Goal: Information Seeking & Learning: Compare options

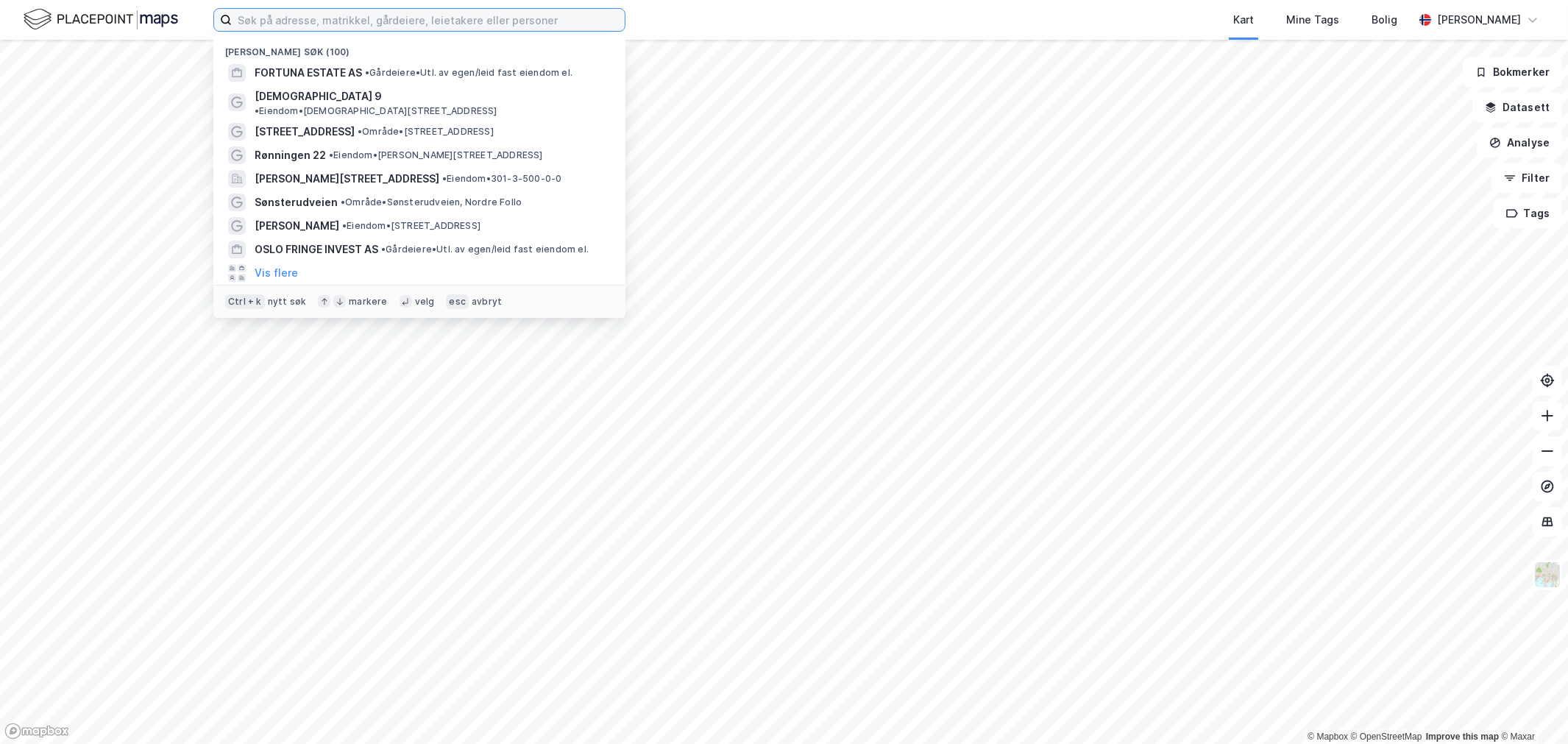
click at [292, 29] on input at bounding box center [428, 19] width 393 height 22
paste input "[STREET_ADDRESS]"
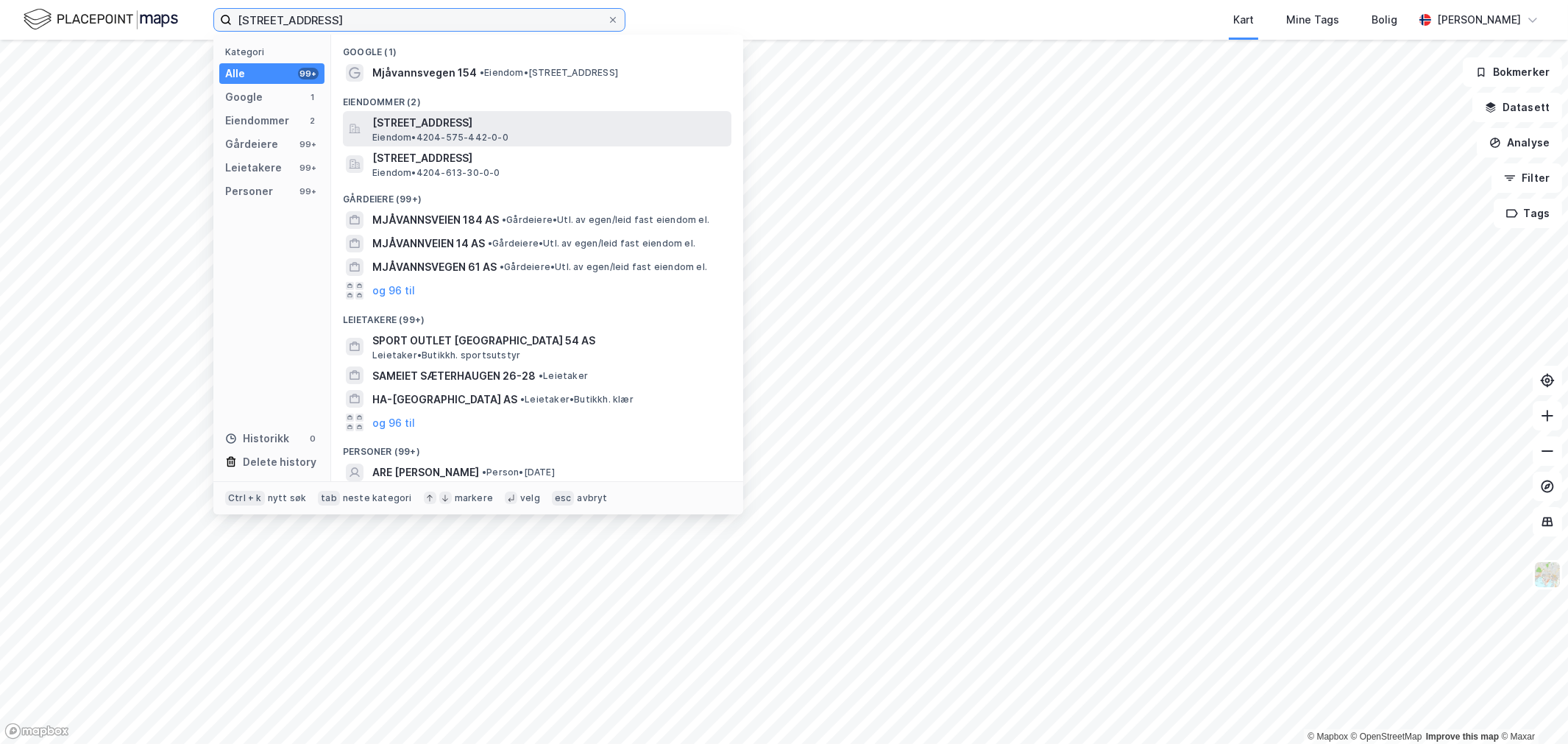
type input "[STREET_ADDRESS]"
click at [383, 126] on span "[STREET_ADDRESS]" at bounding box center [549, 123] width 353 height 18
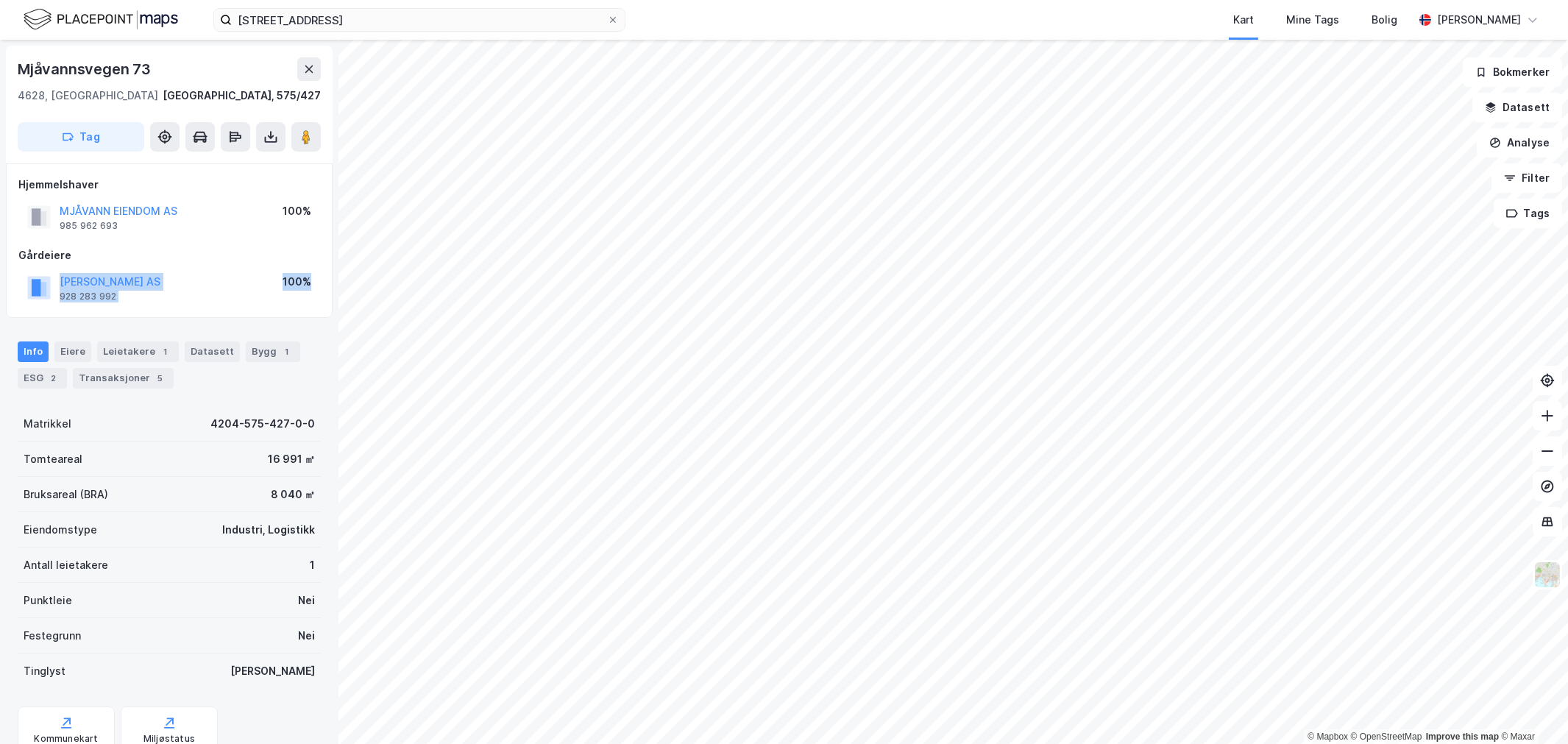
drag, startPoint x: 128, startPoint y: 307, endPoint x: 20, endPoint y: 291, distance: 109.2
click at [20, 291] on div "Hjemmelshaver MJÅVANN EIENDOM AS 985 962 693 100% Gårdeiere [PERSON_NAME] AS 92…" at bounding box center [170, 240] width 327 height 155
drag, startPoint x: 201, startPoint y: 221, endPoint x: 41, endPoint y: 216, distance: 160.1
click at [41, 216] on div "[PERSON_NAME] EIENDOM AS 976 886 127 100%" at bounding box center [169, 217] width 301 height 35
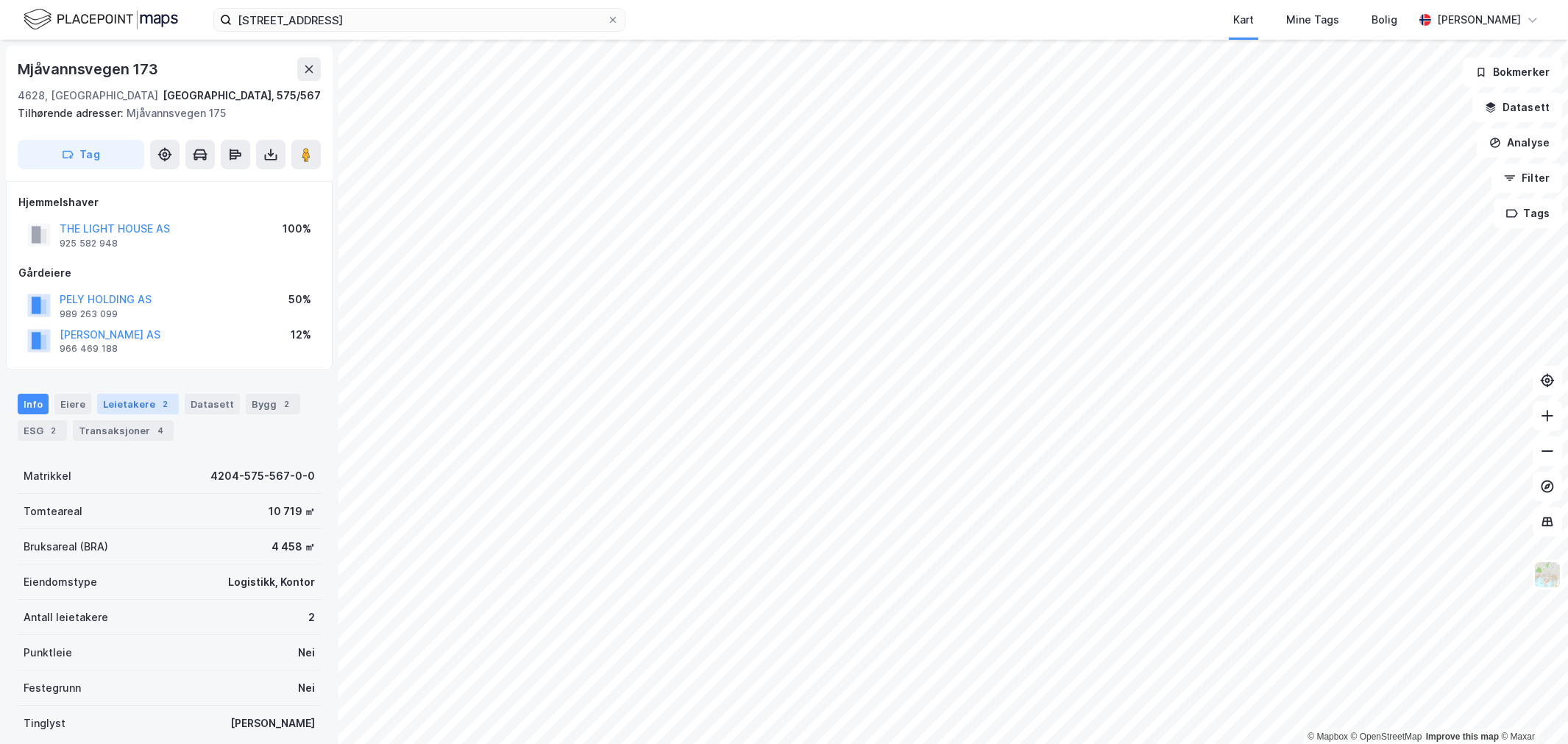
drag, startPoint x: 144, startPoint y: 403, endPoint x: 153, endPoint y: 405, distance: 9.2
click at [148, 403] on div "Leietakere 2" at bounding box center [138, 404] width 81 height 20
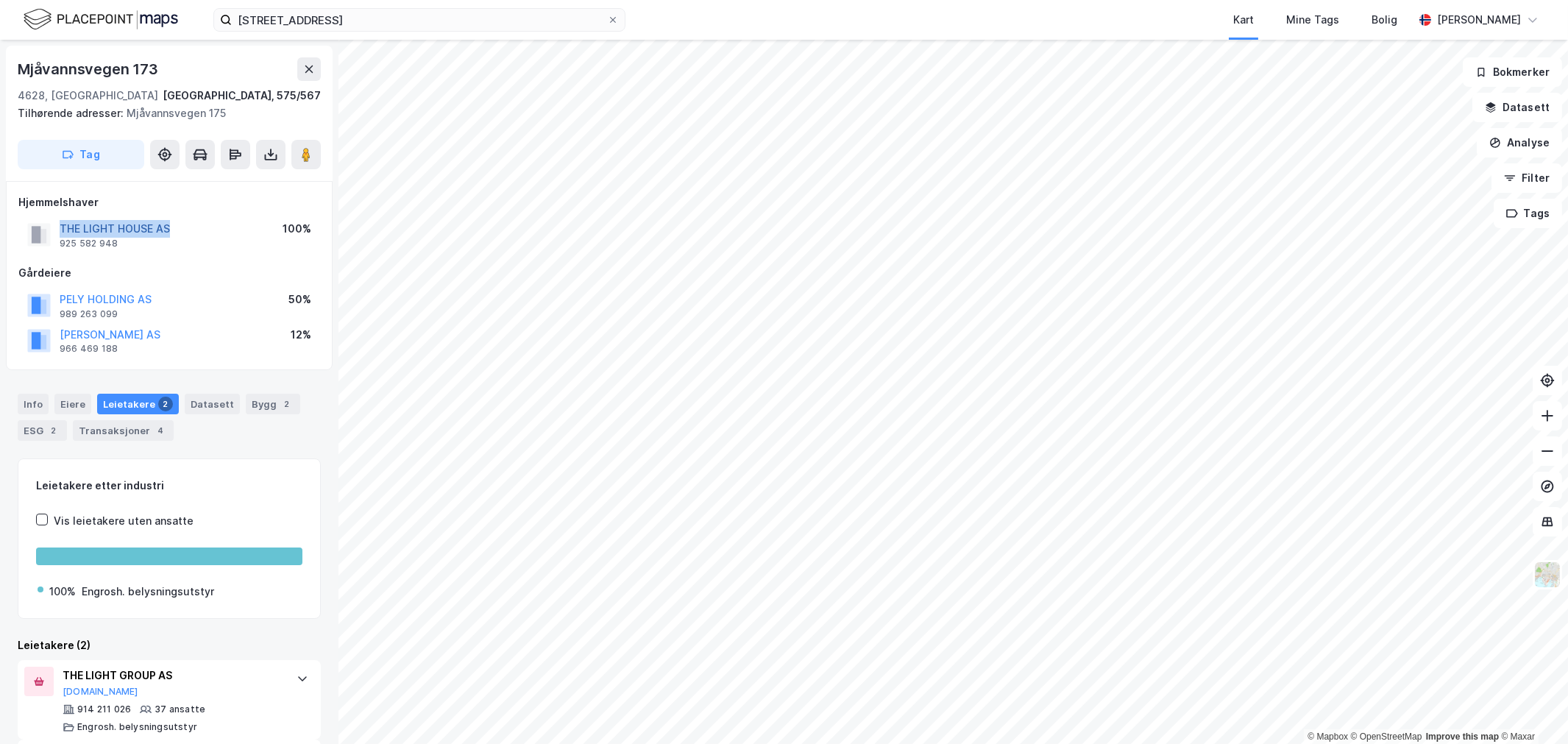
drag, startPoint x: 192, startPoint y: 218, endPoint x: 64, endPoint y: 226, distance: 128.2
click at [42, 224] on div "THE LIGHT HOUSE AS 925 582 948 100%" at bounding box center [169, 235] width 301 height 35
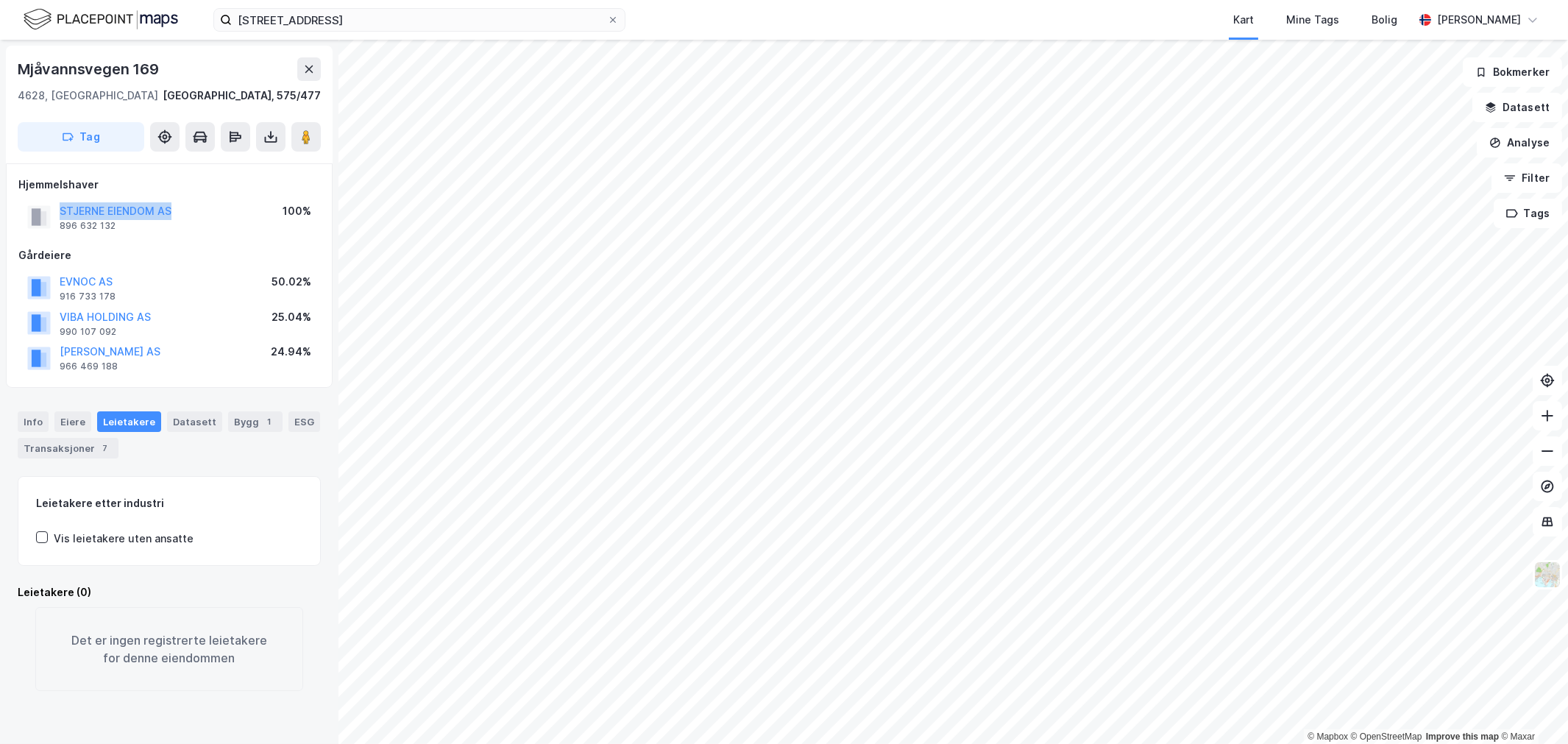
drag, startPoint x: 172, startPoint y: 210, endPoint x: 49, endPoint y: 212, distance: 123.0
click at [49, 212] on div "STJERNE EIENDOM AS 896 632 132 100%" at bounding box center [169, 217] width 301 height 35
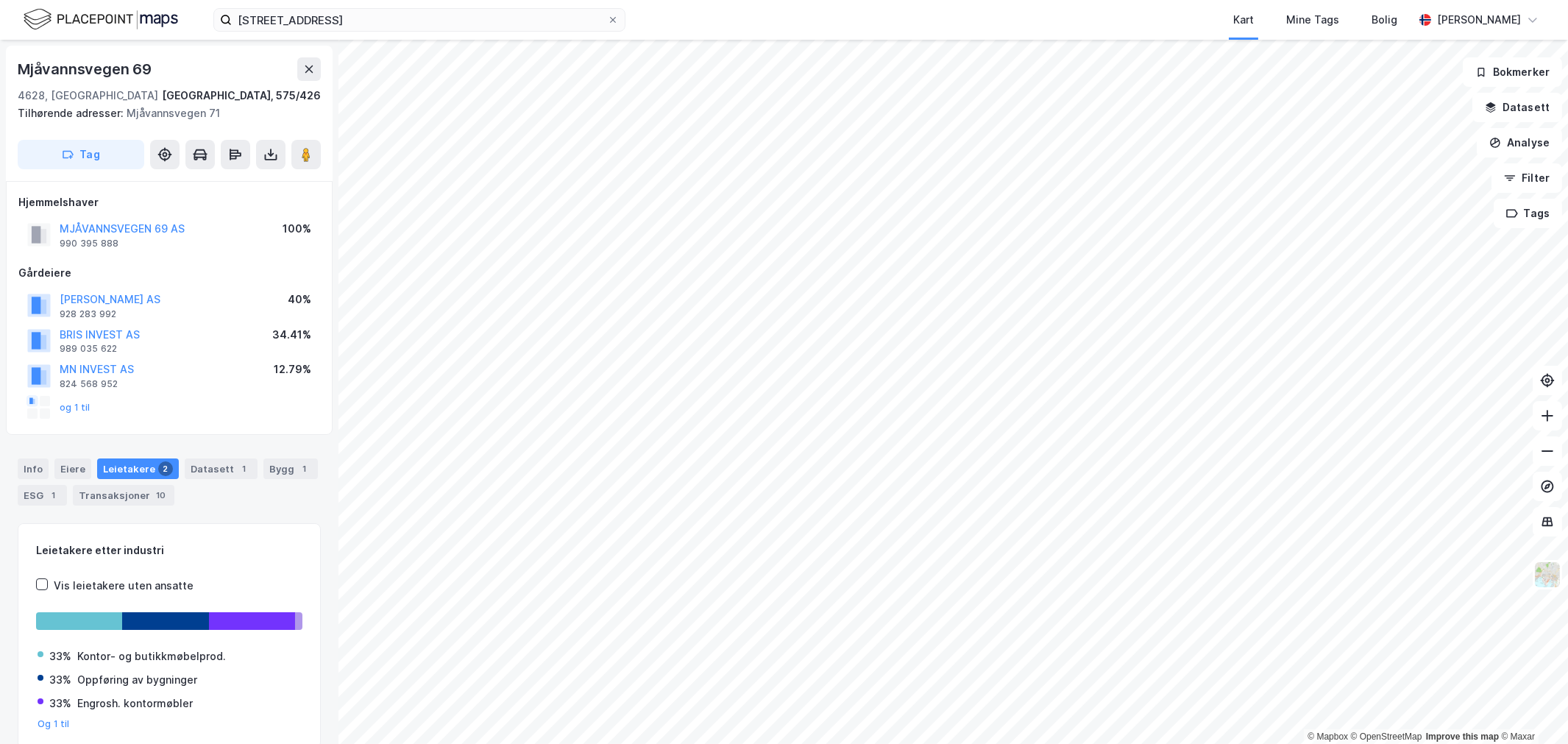
scroll to position [2, 0]
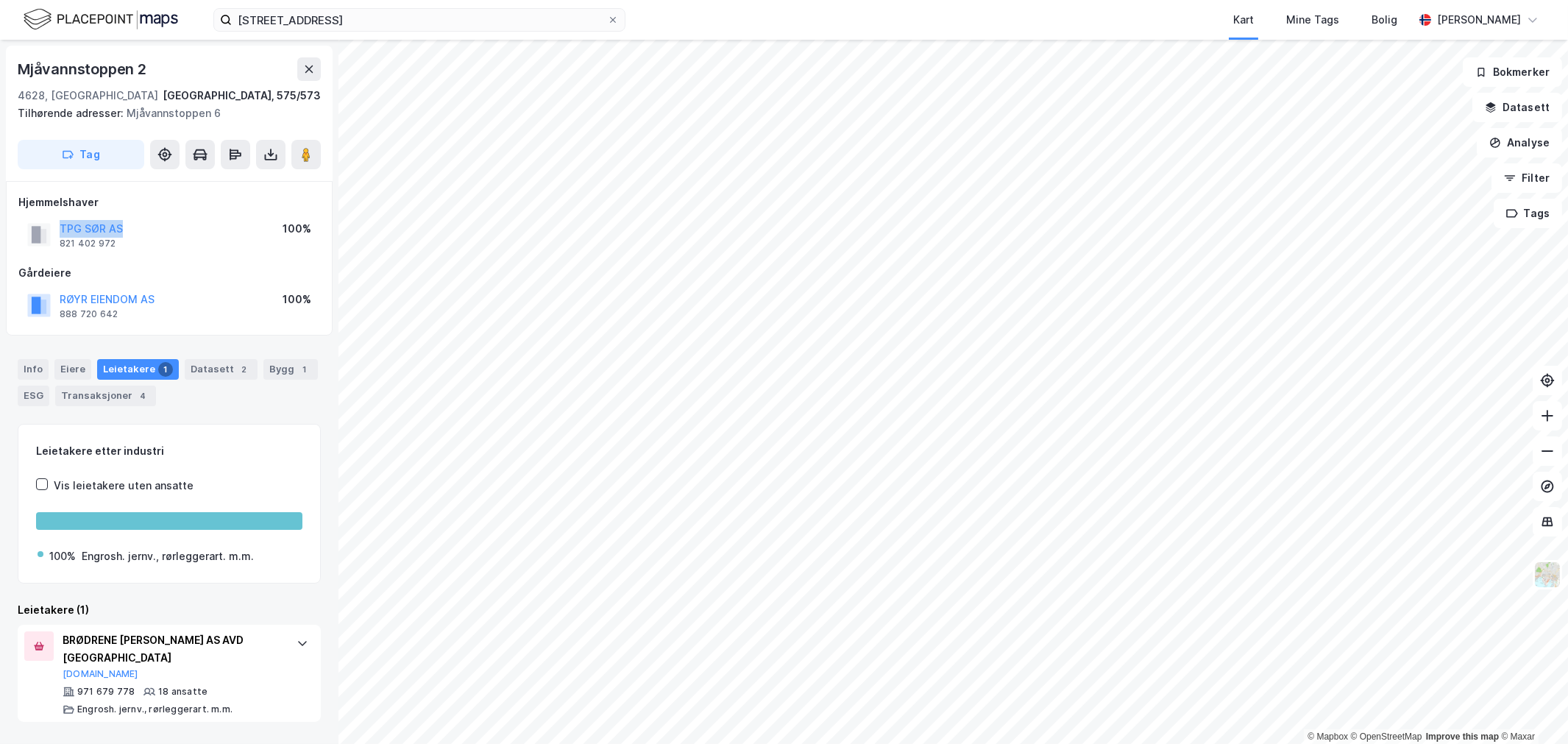
drag, startPoint x: 153, startPoint y: 228, endPoint x: 49, endPoint y: 226, distance: 104.0
click at [49, 226] on div "TPG SØR AS 821 402 972 100%" at bounding box center [169, 235] width 301 height 35
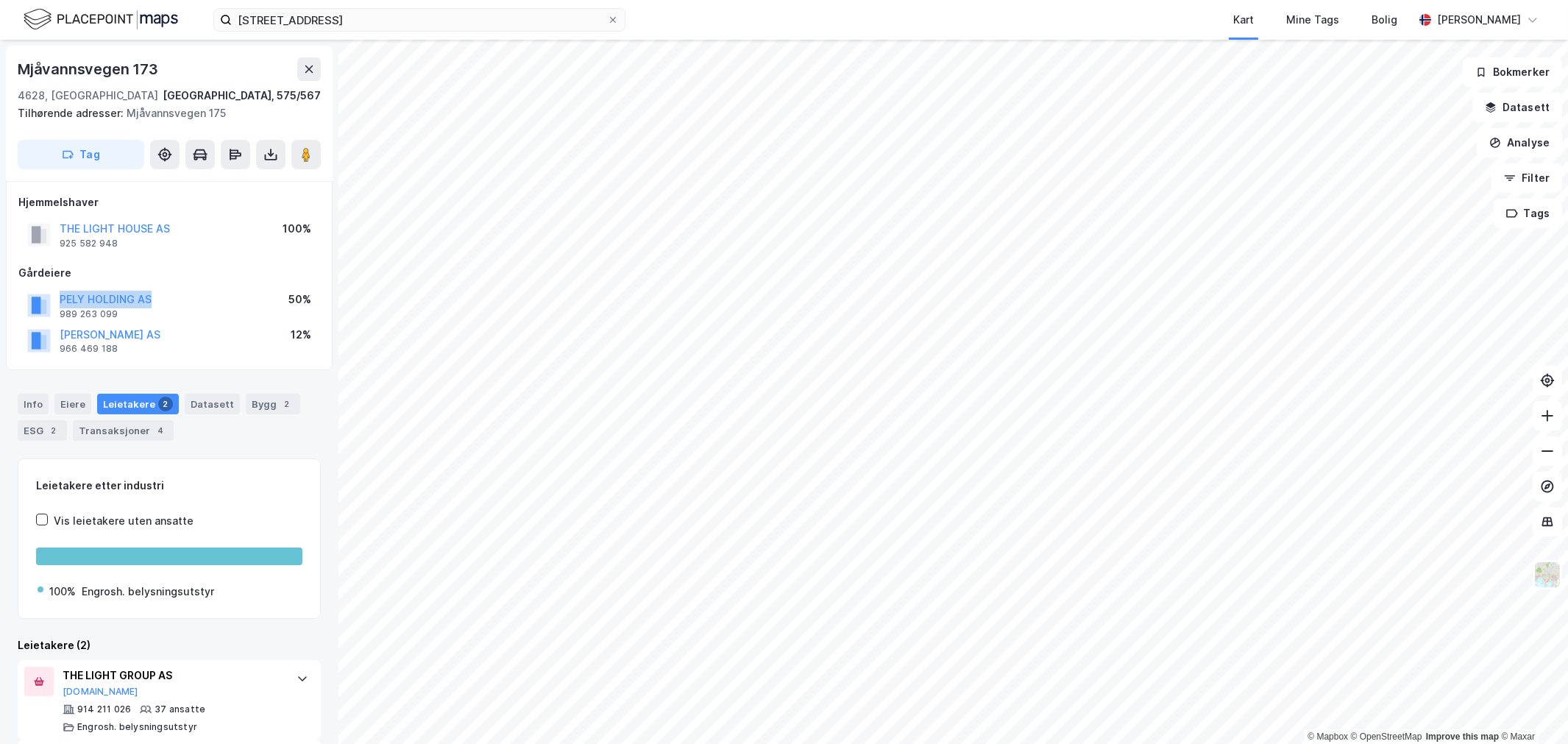
drag, startPoint x: 174, startPoint y: 301, endPoint x: 50, endPoint y: 302, distance: 124.0
click at [50, 302] on div "PELY HOLDING AS 989 263 099 50%" at bounding box center [169, 306] width 301 height 35
drag, startPoint x: 184, startPoint y: 221, endPoint x: 32, endPoint y: 235, distance: 152.6
click at [32, 235] on div "THE LIGHT HOUSE AS 925 582 948 100%" at bounding box center [169, 235] width 301 height 35
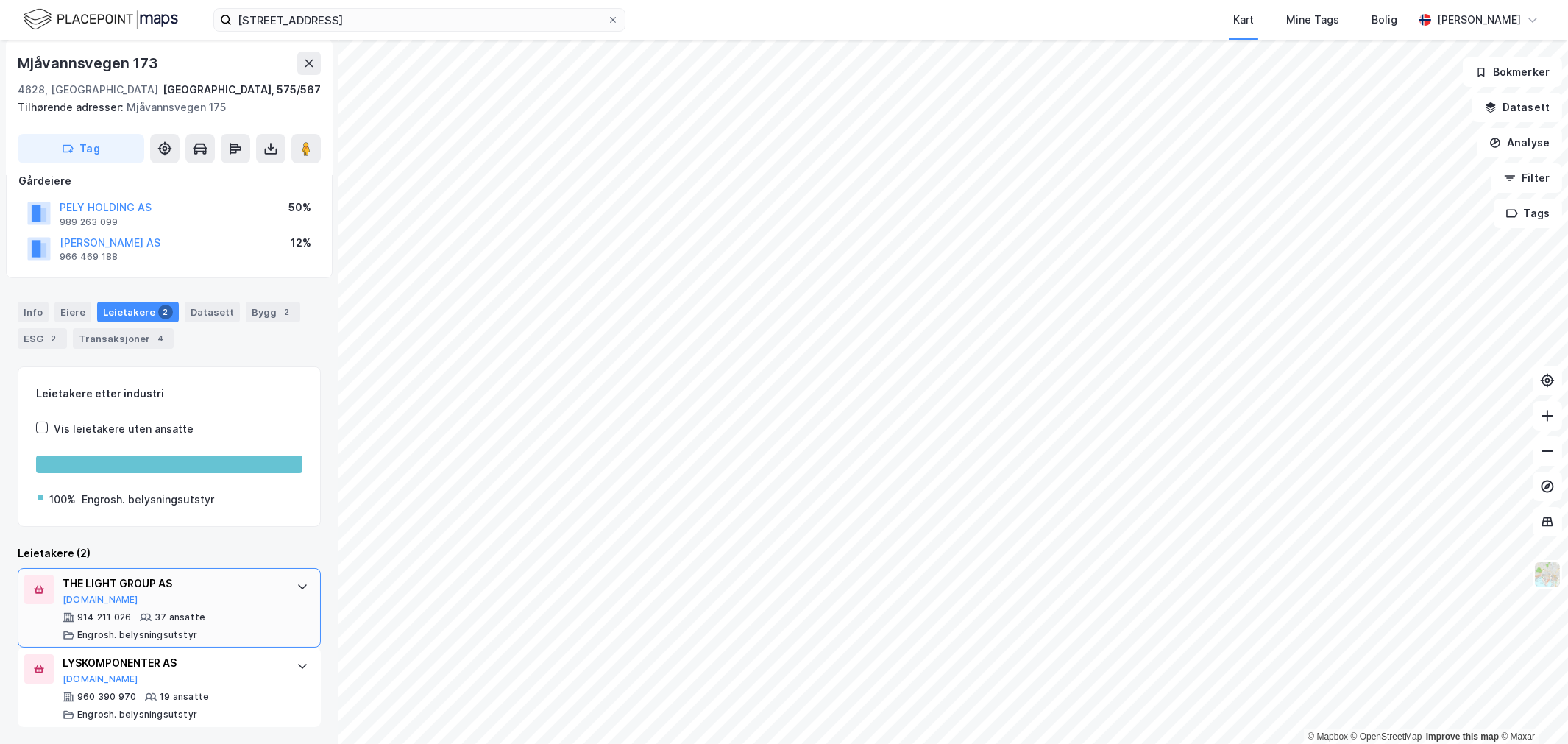
scroll to position [93, 0]
click at [146, 347] on div "Info [PERSON_NAME] 2 Datasett Bygg 2 ESG 2 Transaksjoner 4" at bounding box center [169, 319] width 338 height 71
click at [142, 336] on div "Transaksjoner 4" at bounding box center [123, 338] width 101 height 20
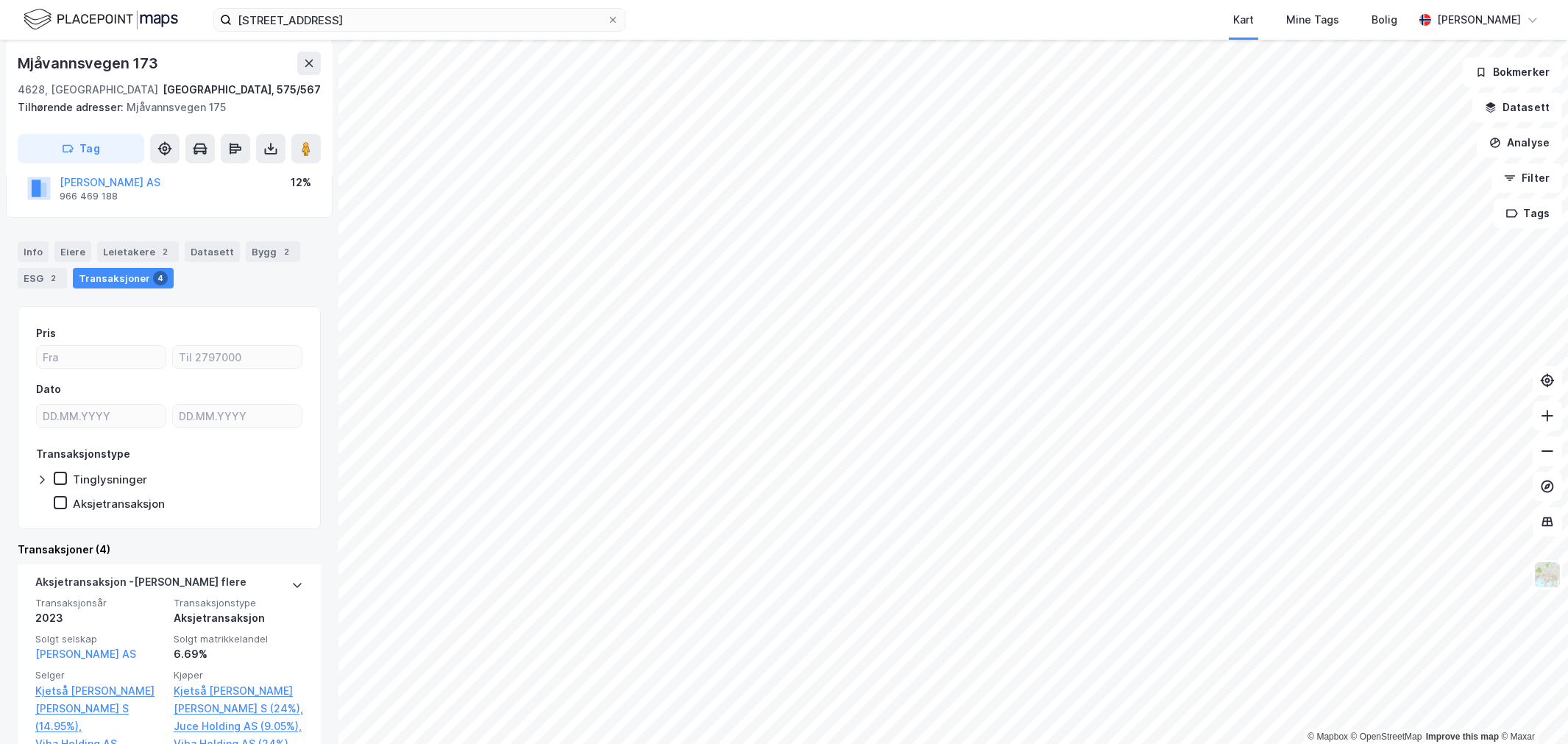
scroll to position [245, 0]
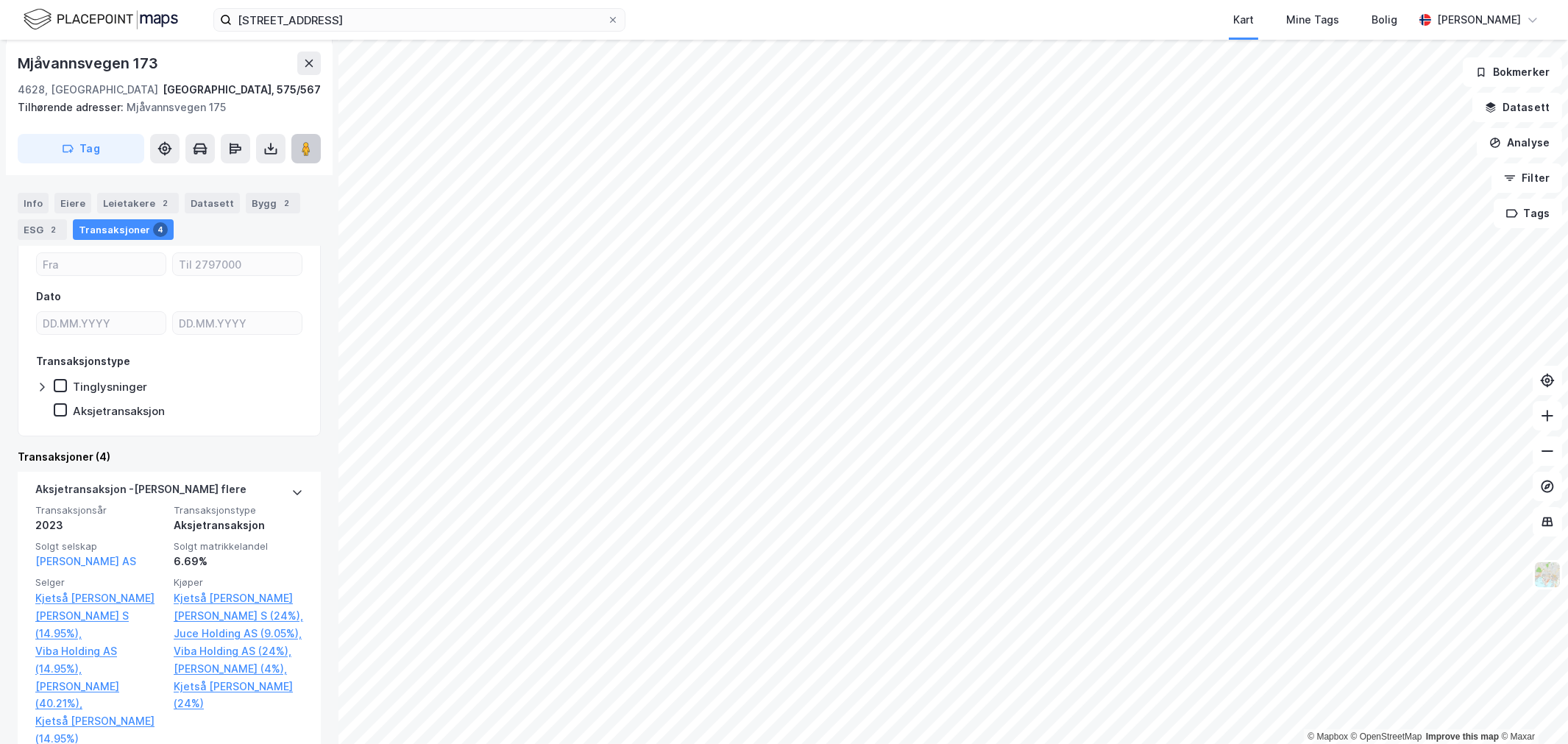
click at [304, 146] on image at bounding box center [306, 148] width 9 height 15
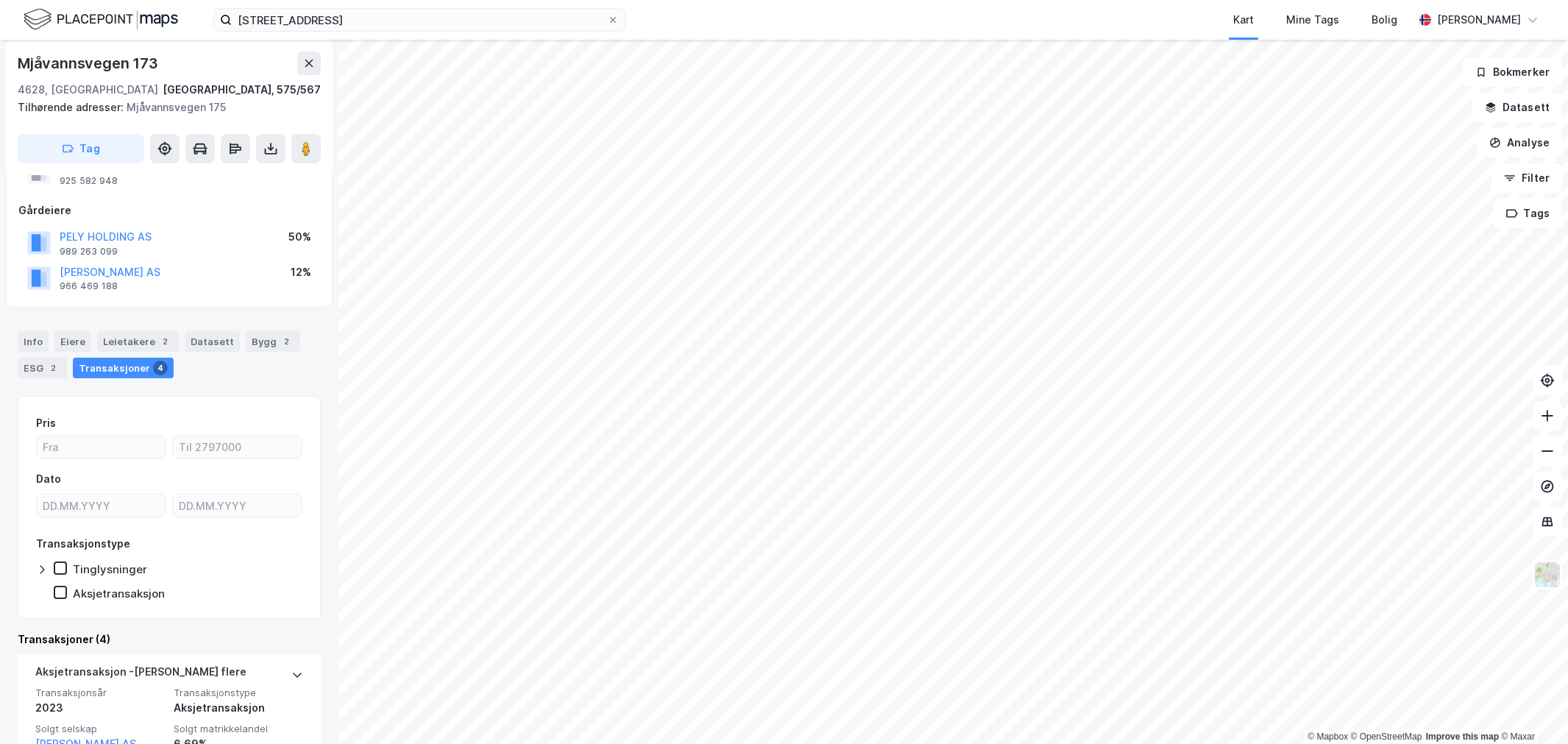
scroll to position [0, 0]
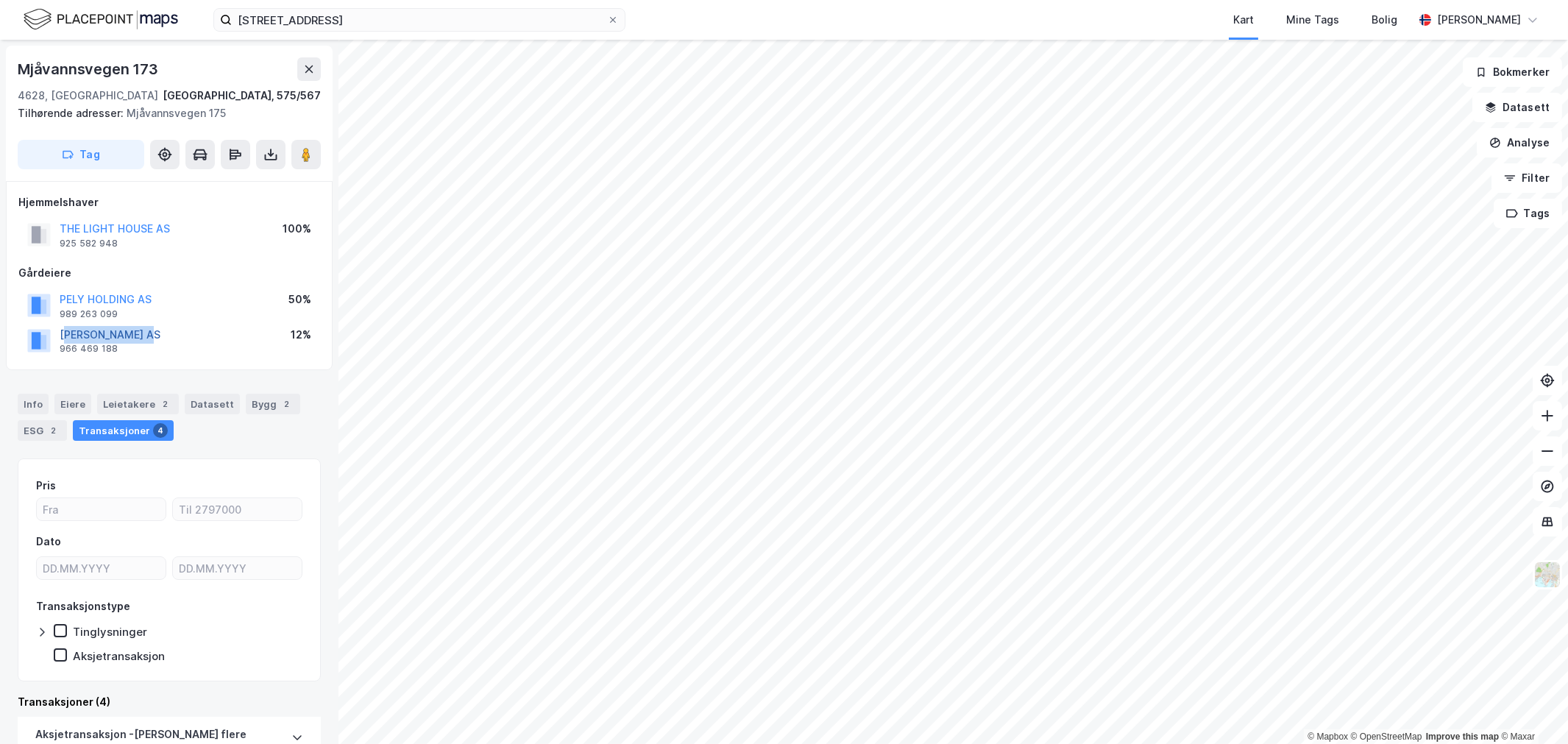
drag, startPoint x: 167, startPoint y: 331, endPoint x: 64, endPoint y: 337, distance: 103.2
click at [64, 338] on div "[PERSON_NAME] AS 966 469 188 12%" at bounding box center [169, 341] width 301 height 35
drag, startPoint x: 188, startPoint y: 231, endPoint x: 63, endPoint y: 231, distance: 125.0
click at [55, 236] on div "THE LIGHT HOUSE AS 925 582 948 100%" at bounding box center [169, 235] width 301 height 35
drag, startPoint x: 186, startPoint y: 302, endPoint x: 62, endPoint y: 302, distance: 124.0
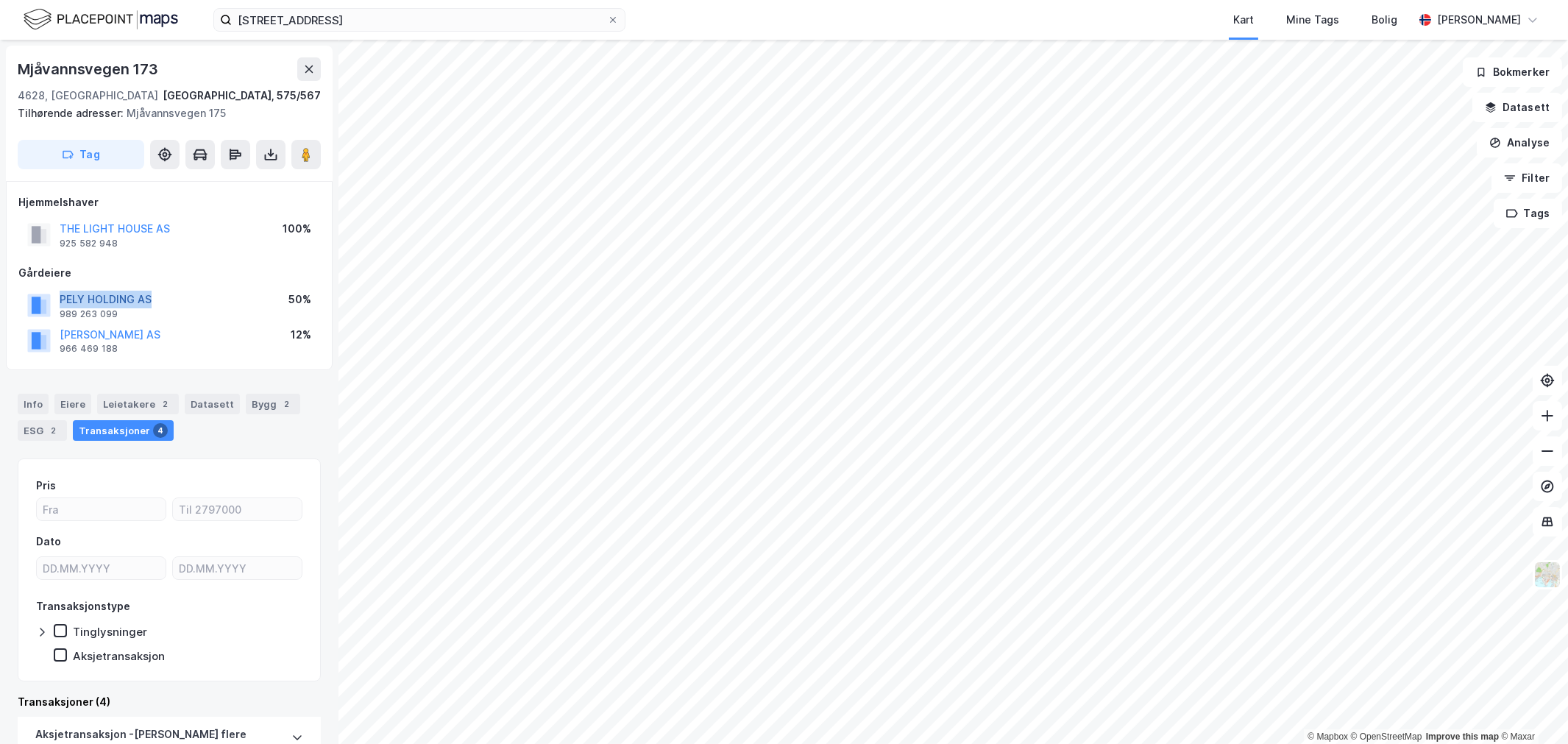
click at [62, 302] on div "PELY HOLDING AS 989 263 099 50%" at bounding box center [169, 306] width 301 height 35
click at [174, 285] on div "Gårdeiere PELY HOLDING AS 989 263 099 50% KJETSÅ [PERSON_NAME] AS 966 469 188 1…" at bounding box center [169, 311] width 301 height 95
drag, startPoint x: 179, startPoint y: 332, endPoint x: 39, endPoint y: 341, distance: 140.3
click at [39, 341] on div "[PERSON_NAME] AS 966 469 188 12%" at bounding box center [169, 341] width 301 height 35
drag, startPoint x: 197, startPoint y: 232, endPoint x: 35, endPoint y: 235, distance: 162.0
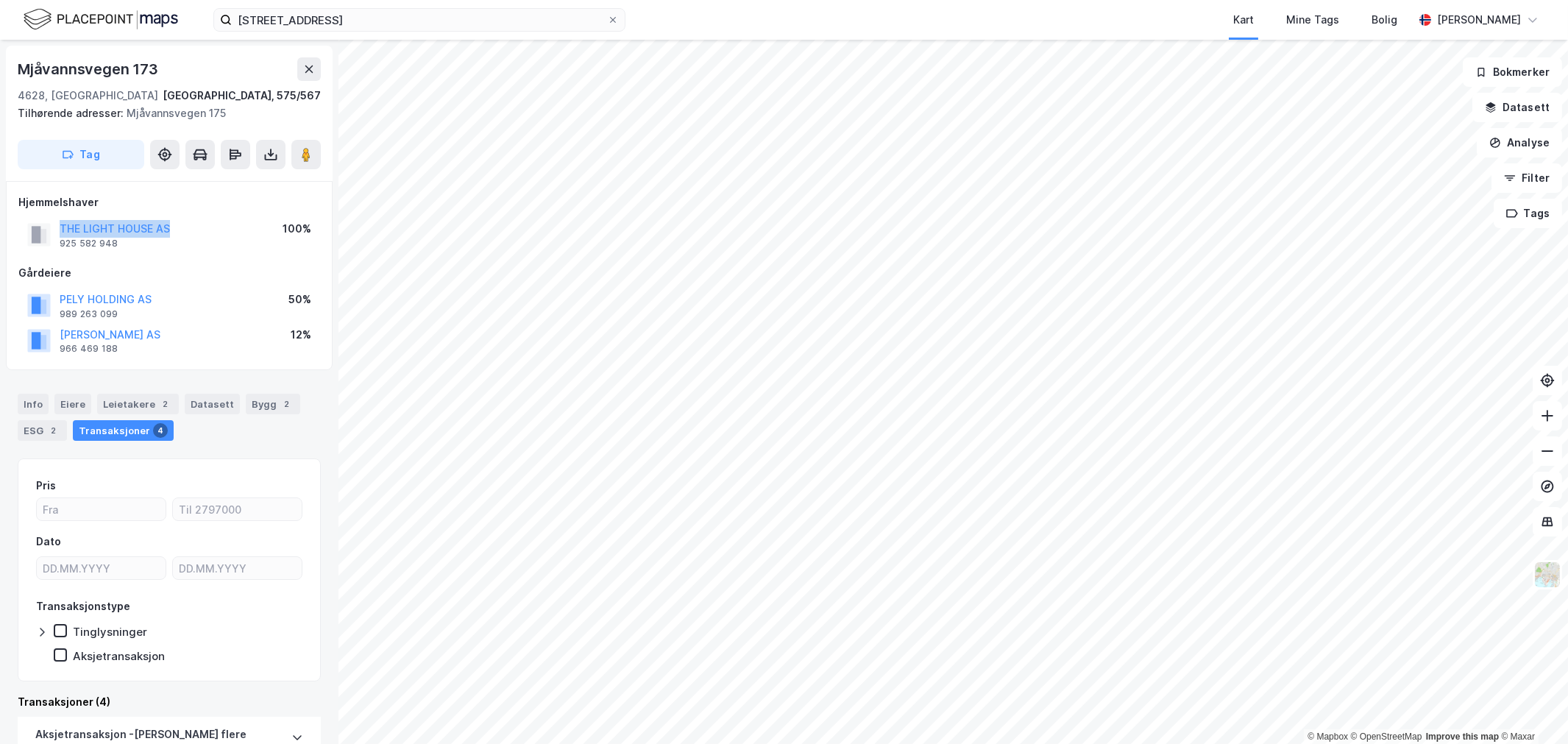
click at [35, 235] on div "THE LIGHT HOUSE AS 925 582 948 100%" at bounding box center [169, 235] width 301 height 35
drag, startPoint x: 112, startPoint y: 239, endPoint x: 192, endPoint y: 216, distance: 83.2
click at [192, 217] on div "THE LIGHT HOUSE AS 925 582 948 100%" at bounding box center [169, 235] width 301 height 35
drag, startPoint x: 177, startPoint y: 301, endPoint x: 67, endPoint y: 300, distance: 110.0
click at [67, 300] on div "PELY HOLDING AS 989 263 099 50%" at bounding box center [169, 306] width 301 height 35
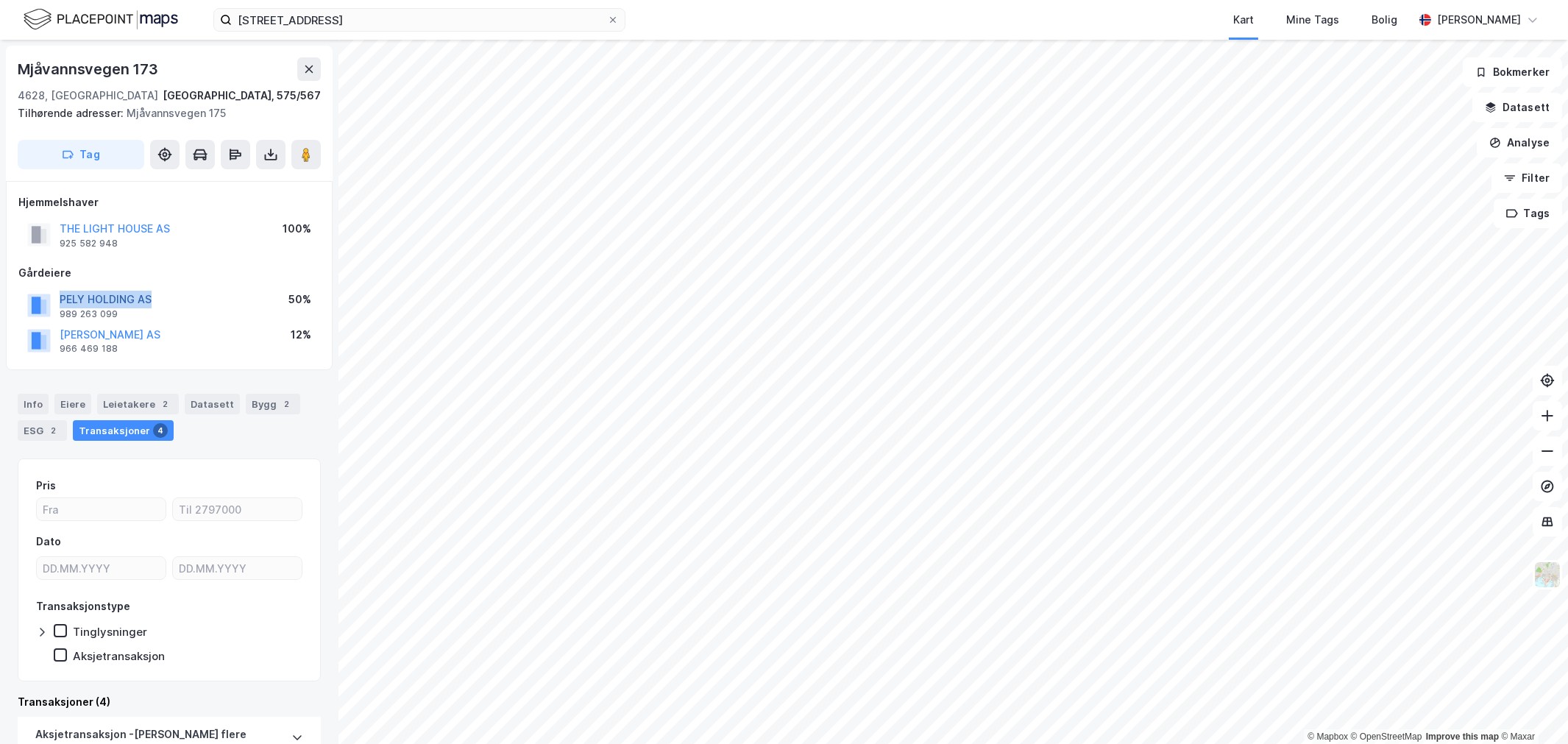
drag, startPoint x: 51, startPoint y: 299, endPoint x: 130, endPoint y: 295, distance: 79.1
click at [155, 295] on div "PELY HOLDING AS 989 263 099 50%" at bounding box center [169, 306] width 301 height 35
click at [33, 403] on div "Info" at bounding box center [33, 404] width 31 height 20
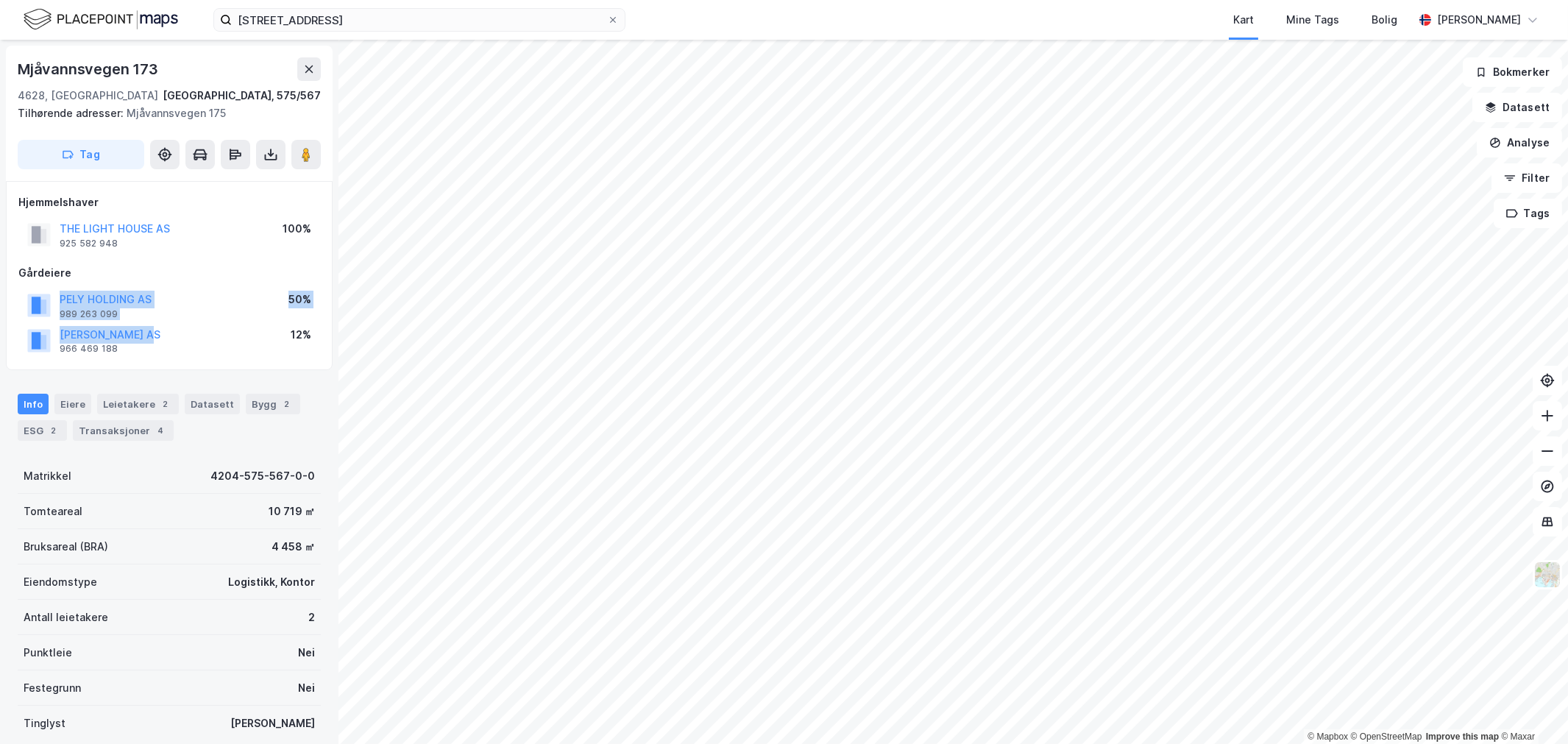
drag, startPoint x: 193, startPoint y: 334, endPoint x: 3, endPoint y: 292, distance: 194.6
click at [3, 292] on div "Mjåvannsvegen 173 4628, [GEOGRAPHIC_DATA], [GEOGRAPHIC_DATA] [GEOGRAPHIC_DATA],…" at bounding box center [169, 391] width 338 height 704
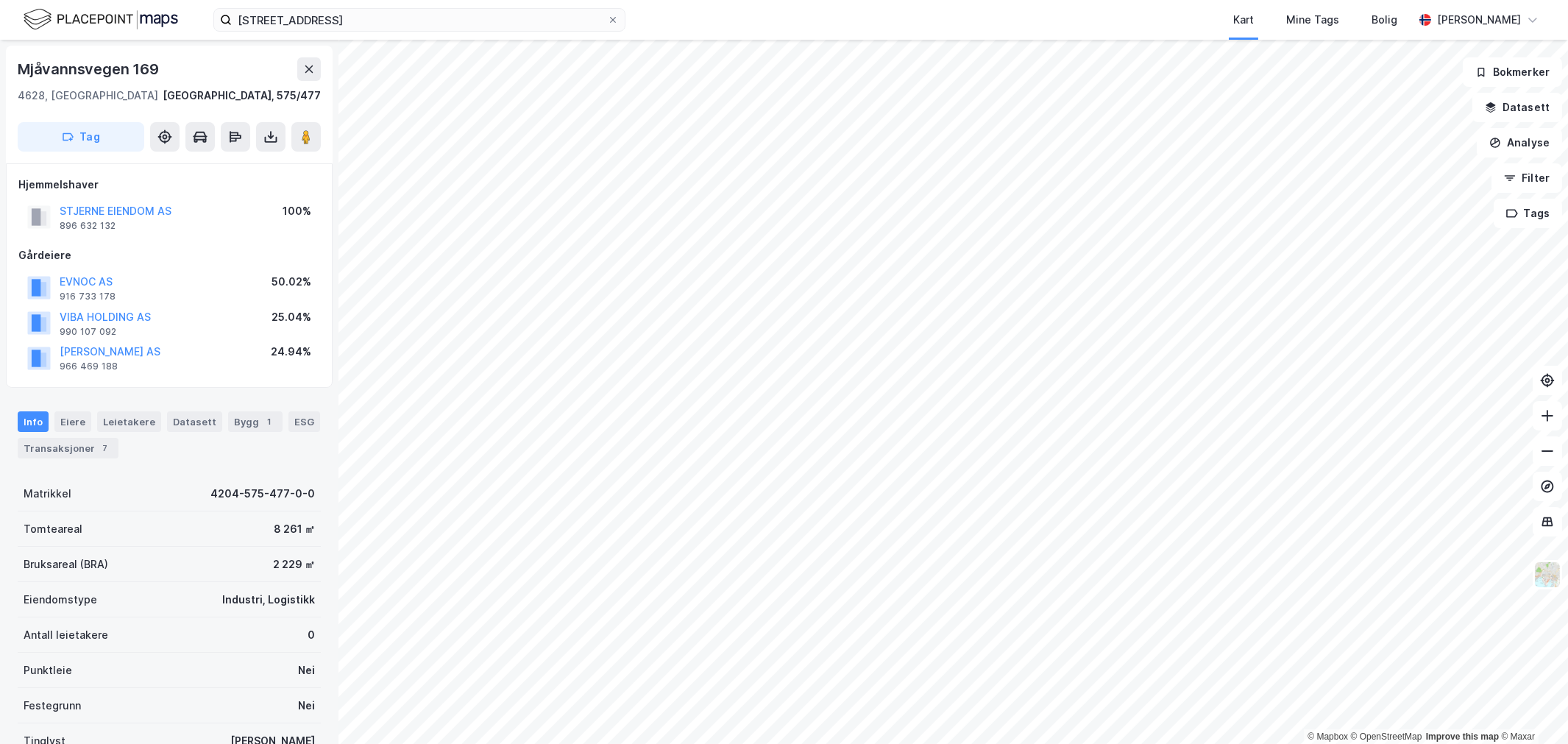
scroll to position [1, 0]
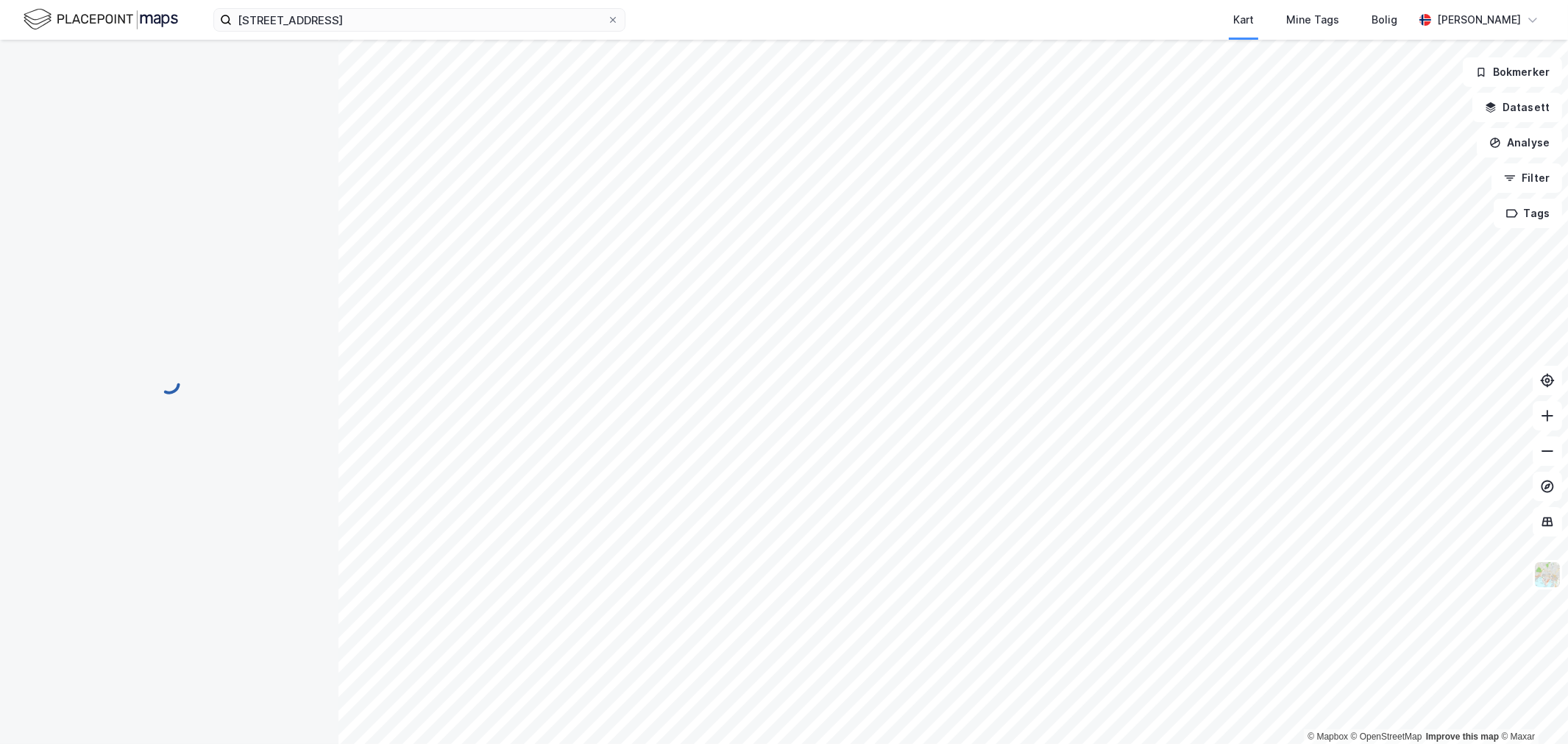
scroll to position [1, 0]
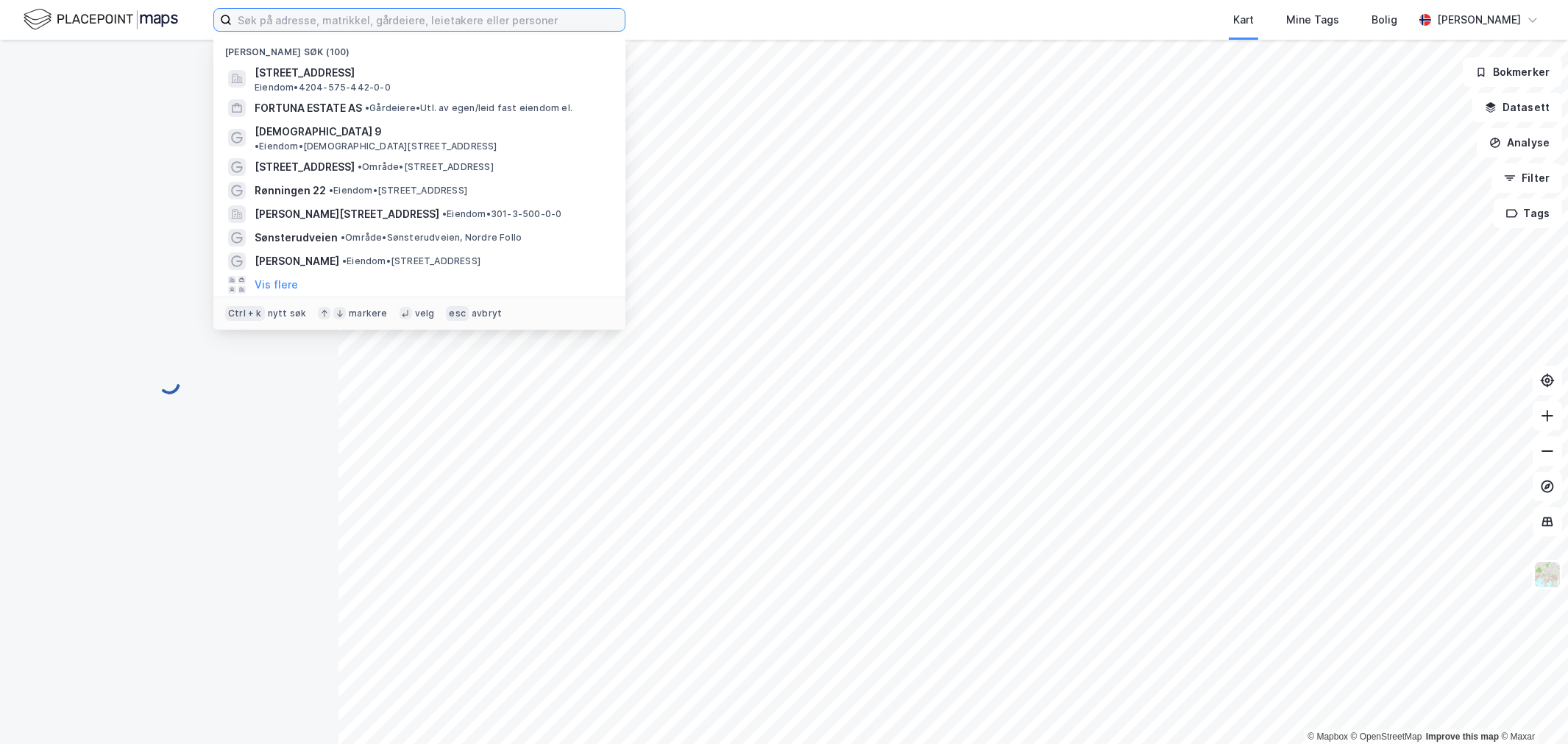
click at [338, 18] on input at bounding box center [428, 19] width 393 height 22
paste input "Bragernes Torg 11"
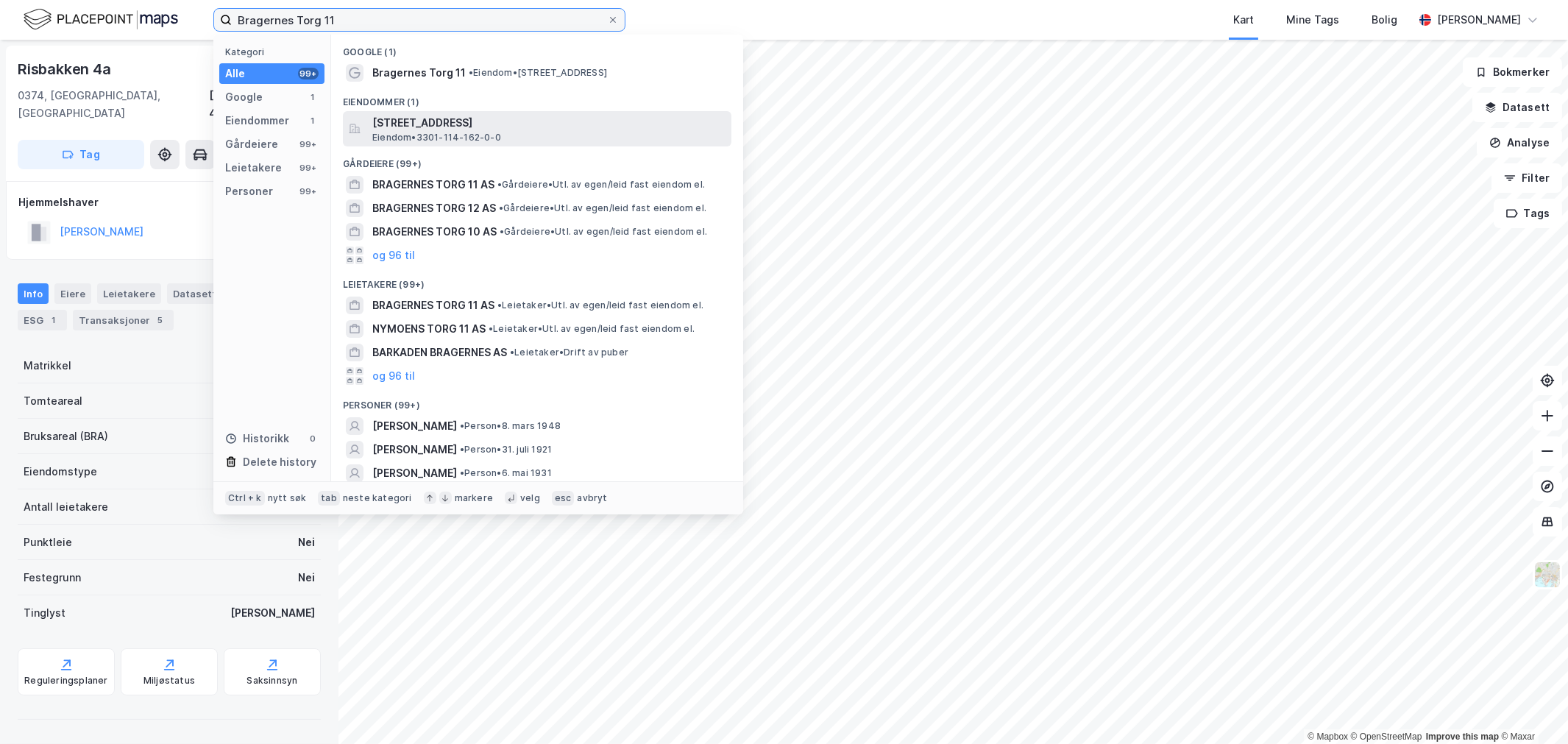
type input "Bragernes Torg 11"
click at [385, 121] on span "Bragernes torg 11, 3017, DRAMMEN, DRAMMEN" at bounding box center [549, 123] width 353 height 18
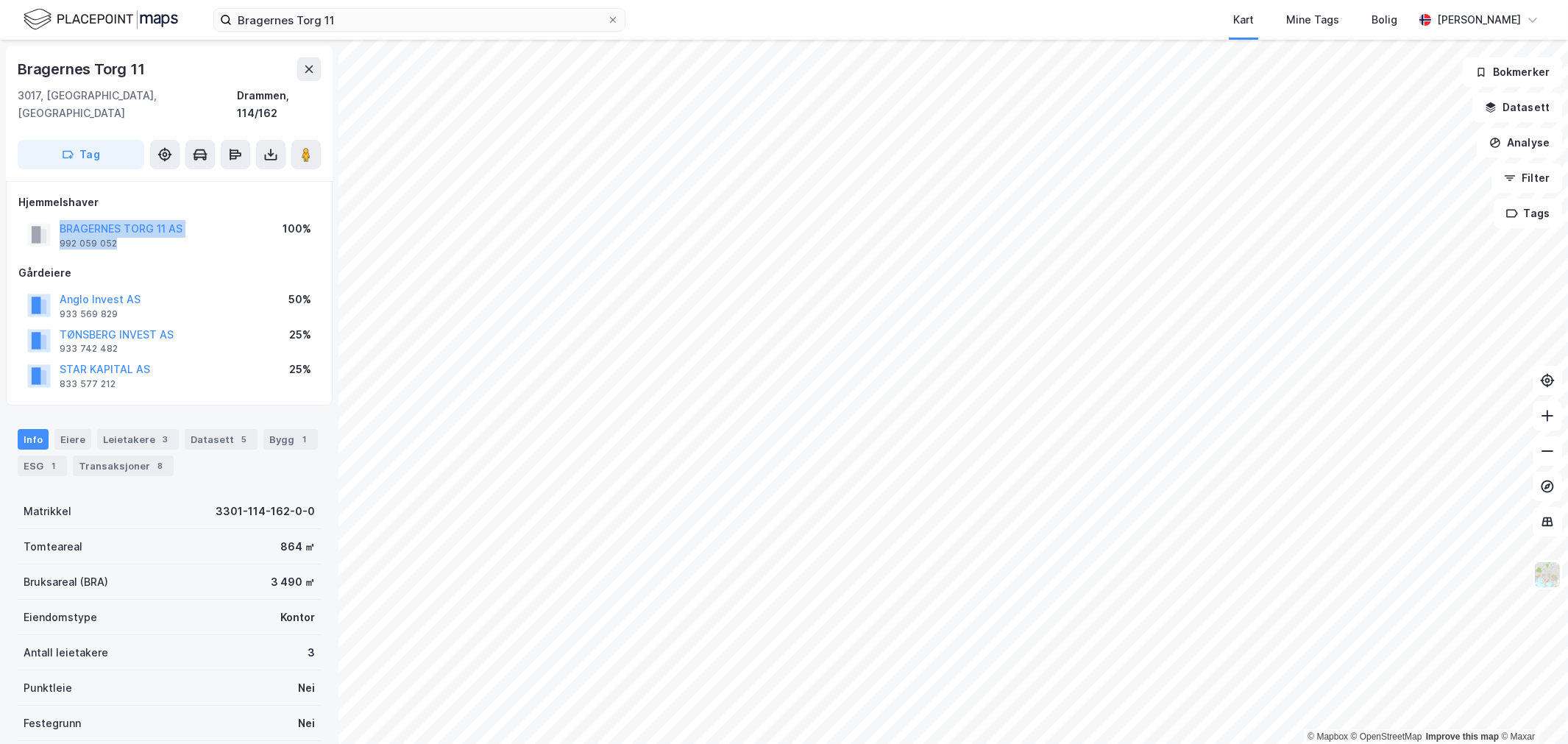
drag, startPoint x: 197, startPoint y: 221, endPoint x: 55, endPoint y: 209, distance: 142.5
click at [55, 217] on div "BRAGERNES TORG 11 AS 992 059 052 100%" at bounding box center [169, 235] width 301 height 35
